Goal: Check status: Check status

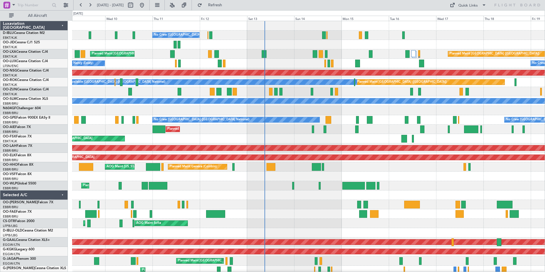
click at [404, 175] on div at bounding box center [308, 175] width 472 height 9
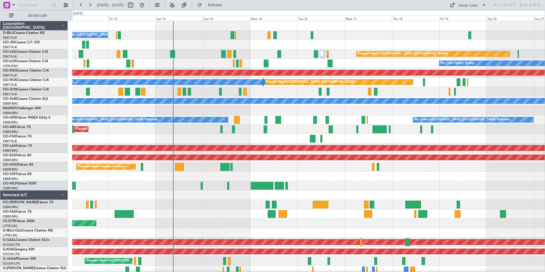
click at [270, 183] on div "No Crew [GEOGRAPHIC_DATA] ([GEOGRAPHIC_DATA] National) Planned Maint [GEOGRAPHI…" at bounding box center [308, 218] width 472 height 395
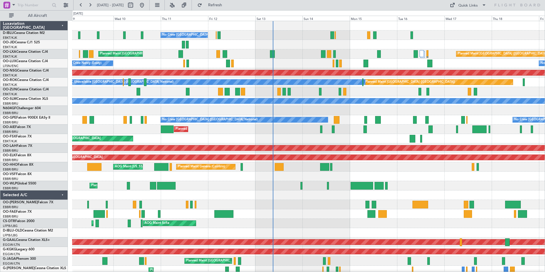
click at [300, 138] on div "No Crew [GEOGRAPHIC_DATA] ([GEOGRAPHIC_DATA] National) Planned Maint [GEOGRAPHI…" at bounding box center [308, 209] width 472 height 376
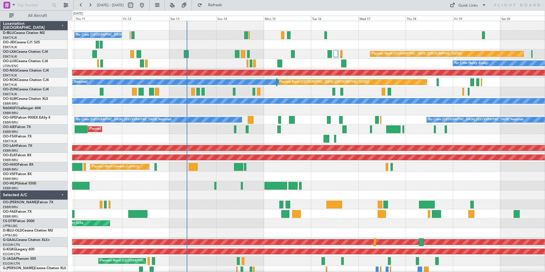
click at [330, 179] on div "No Crew [GEOGRAPHIC_DATA] ([GEOGRAPHIC_DATA] National) Planned Maint [GEOGRAPHI…" at bounding box center [308, 218] width 472 height 395
click at [357, 189] on div "No Crew [GEOGRAPHIC_DATA] ([GEOGRAPHIC_DATA] National) Planned Maint [GEOGRAPHI…" at bounding box center [308, 213] width 472 height 385
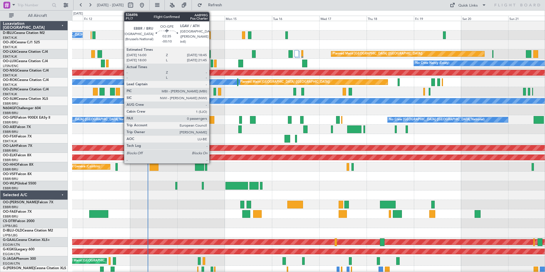
click at [212, 120] on div at bounding box center [212, 120] width 6 height 8
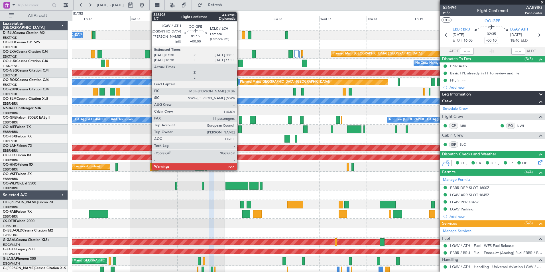
click at [239, 120] on div at bounding box center [240, 120] width 3 height 8
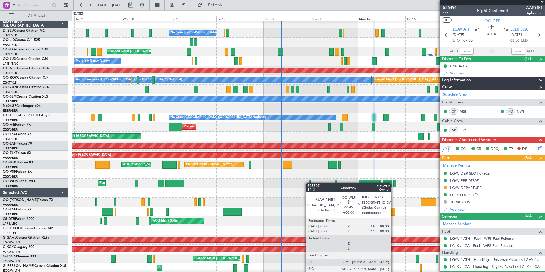
scroll to position [2, 0]
click at [310, 183] on div at bounding box center [309, 183] width 2 height 8
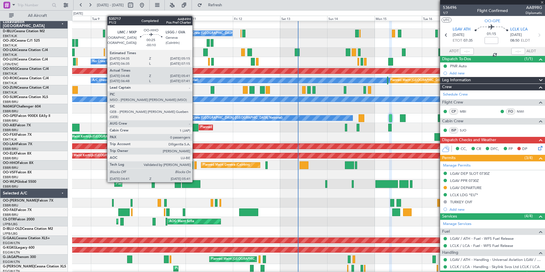
type input "1"
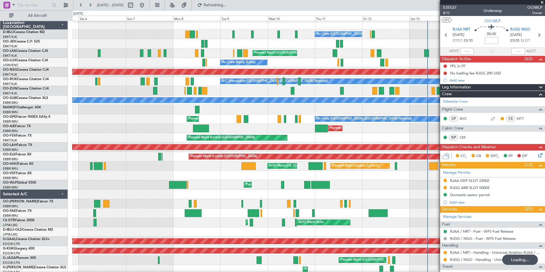
scroll to position [0, 0]
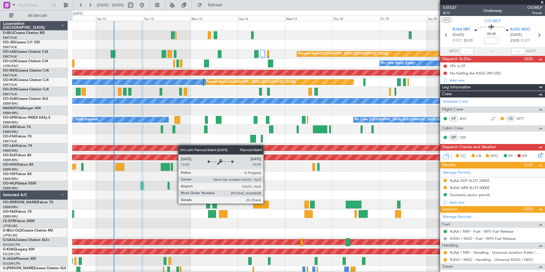
click at [165, 147] on div "No Crew [GEOGRAPHIC_DATA] ([GEOGRAPHIC_DATA] National) Planned Maint [GEOGRAPHI…" at bounding box center [308, 218] width 472 height 395
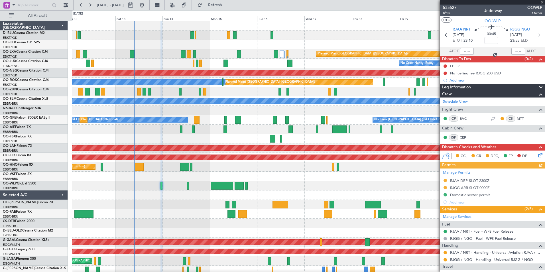
click at [270, 172] on div "No Crew [GEOGRAPHIC_DATA] ([GEOGRAPHIC_DATA] National) Planned Maint [GEOGRAPHI…" at bounding box center [308, 209] width 472 height 376
